Goal: Contribute content: Add original content to the website for others to see

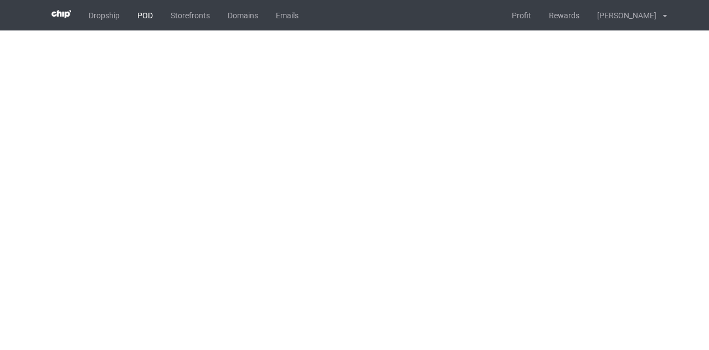
click at [137, 11] on link "POD" at bounding box center [144, 15] width 33 height 30
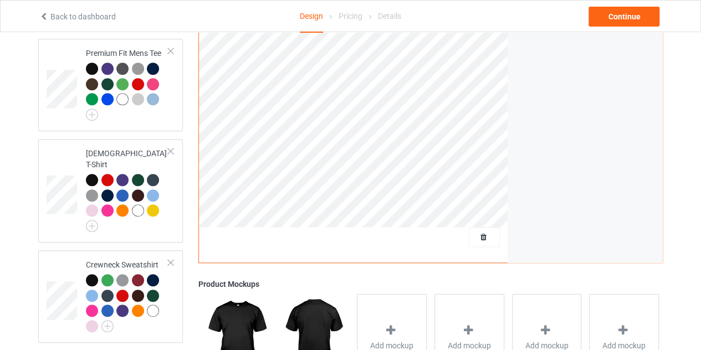
scroll to position [378, 0]
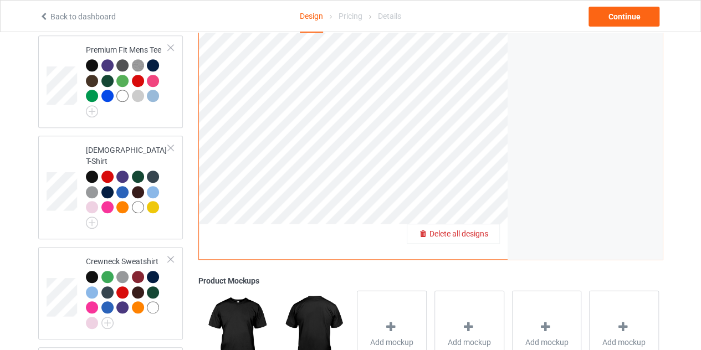
click at [484, 229] on span "Delete all designs" at bounding box center [458, 233] width 59 height 9
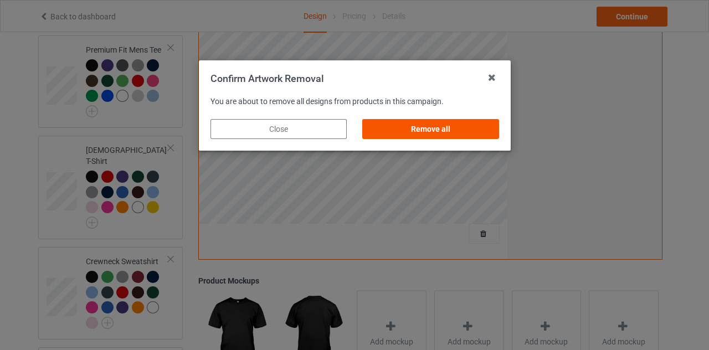
click at [447, 127] on div "Remove all" at bounding box center [430, 129] width 136 height 20
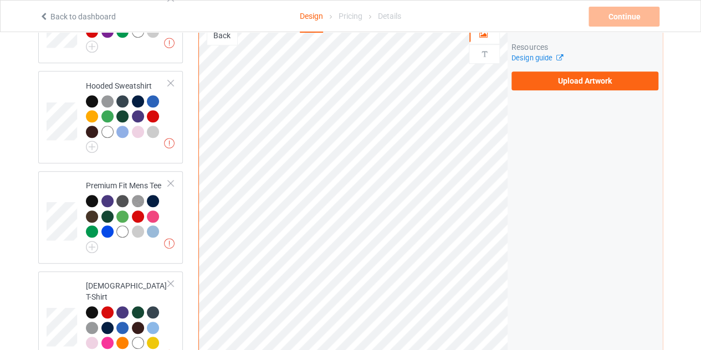
scroll to position [232, 0]
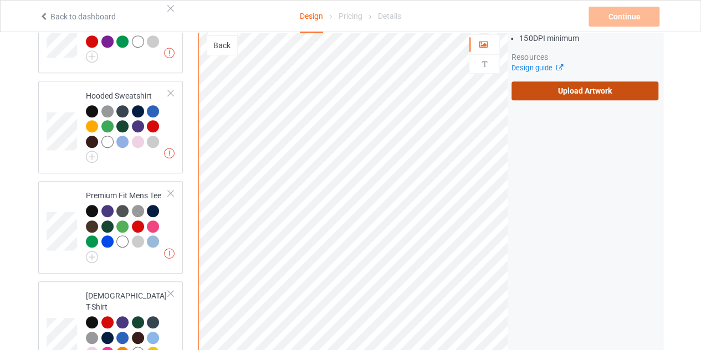
click at [558, 81] on label "Upload Artwork" at bounding box center [584, 90] width 147 height 19
click at [0, 0] on input "Upload Artwork" at bounding box center [0, 0] width 0 height 0
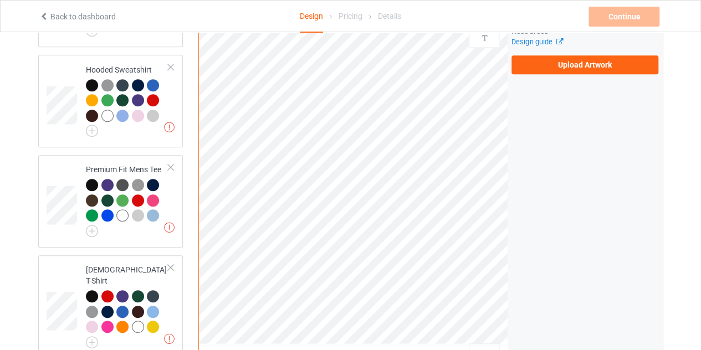
scroll to position [256, 0]
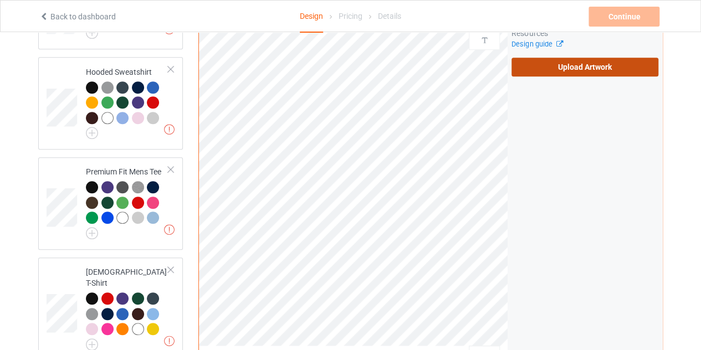
click at [596, 63] on label "Upload Artwork" at bounding box center [584, 67] width 147 height 19
click at [0, 0] on input "Upload Artwork" at bounding box center [0, 0] width 0 height 0
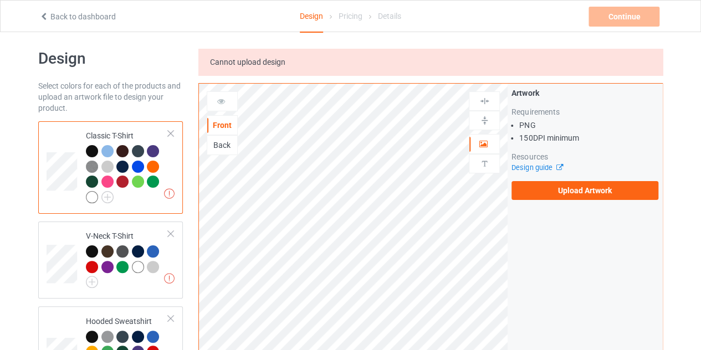
scroll to position [0, 0]
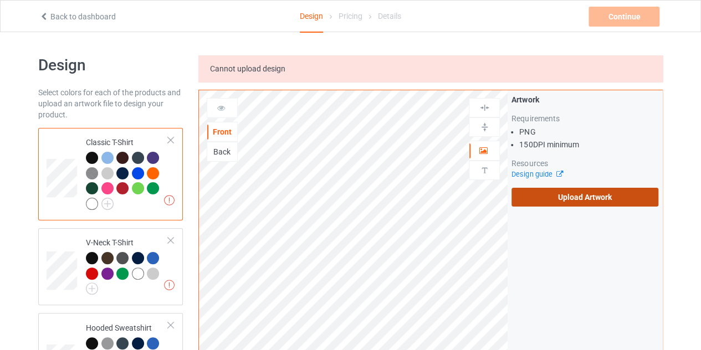
click at [580, 199] on label "Upload Artwork" at bounding box center [584, 197] width 147 height 19
click at [0, 0] on input "Upload Artwork" at bounding box center [0, 0] width 0 height 0
